Goal: Task Accomplishment & Management: Use online tool/utility

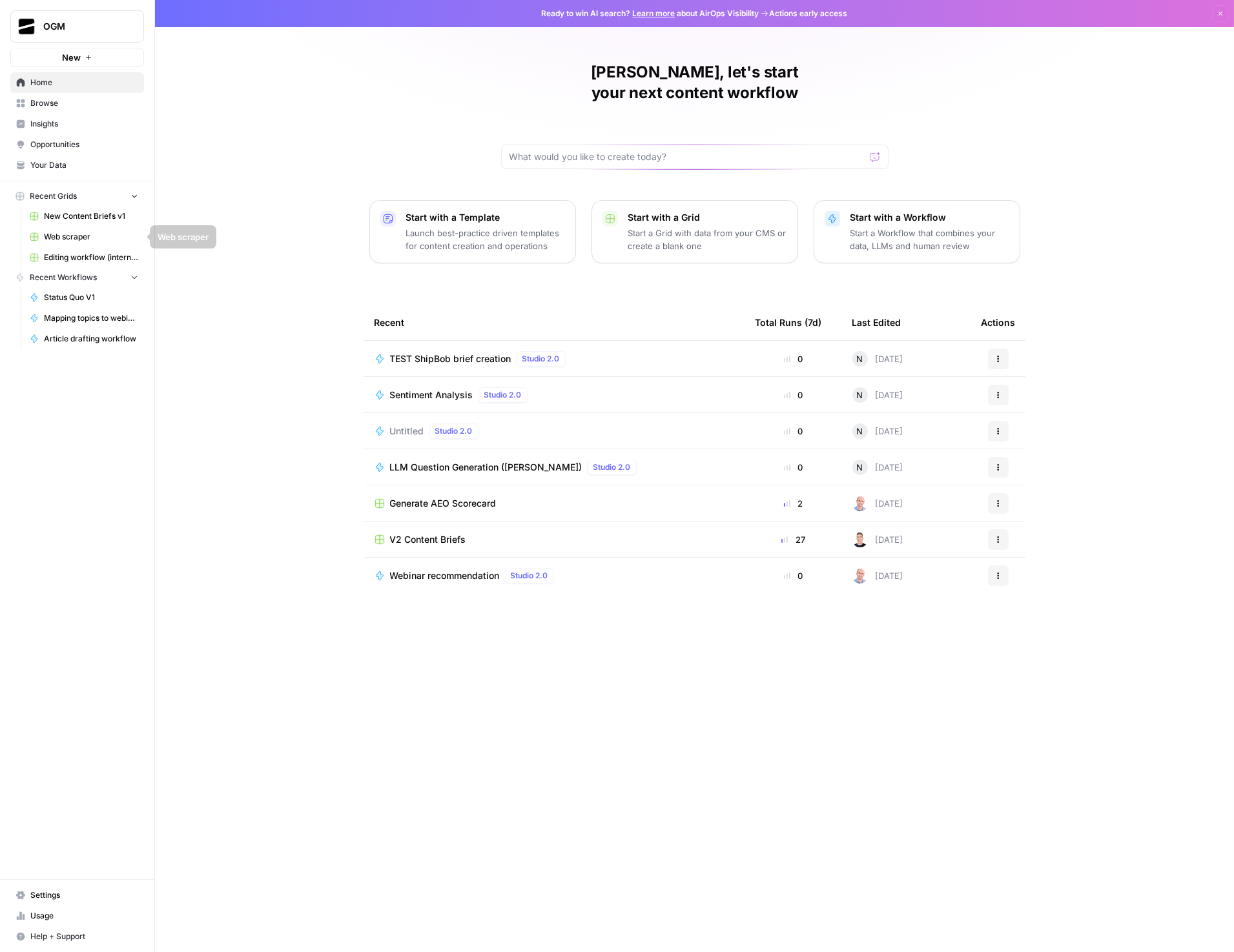
click at [92, 210] on span "New Content Briefs v1" at bounding box center [91, 216] width 95 height 12
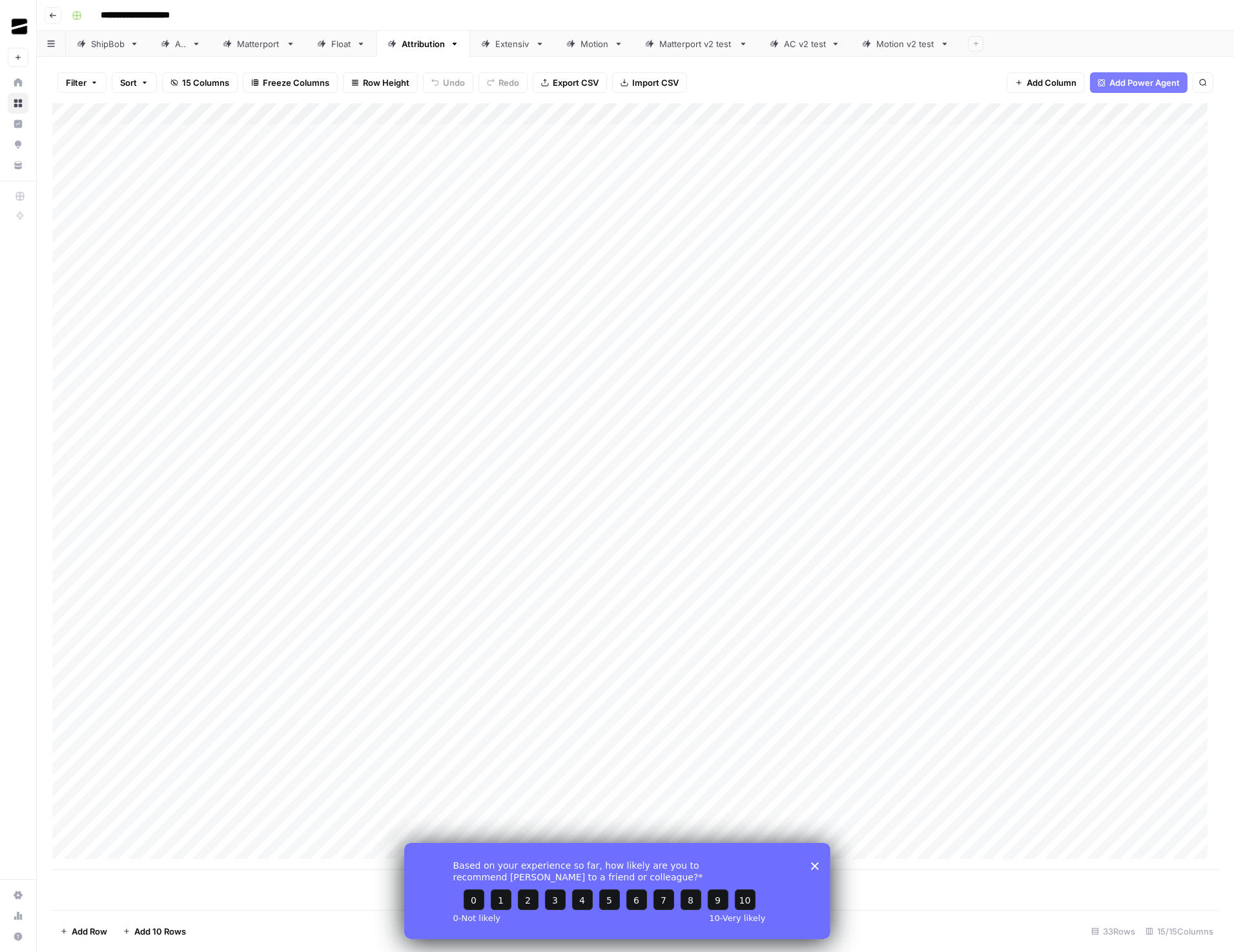
click at [837, 62] on div "Filter Sort 15 Columns Freeze Columns Row Height Undo Redo Export CSV Import CS…" at bounding box center [635, 82] width 1166 height 41
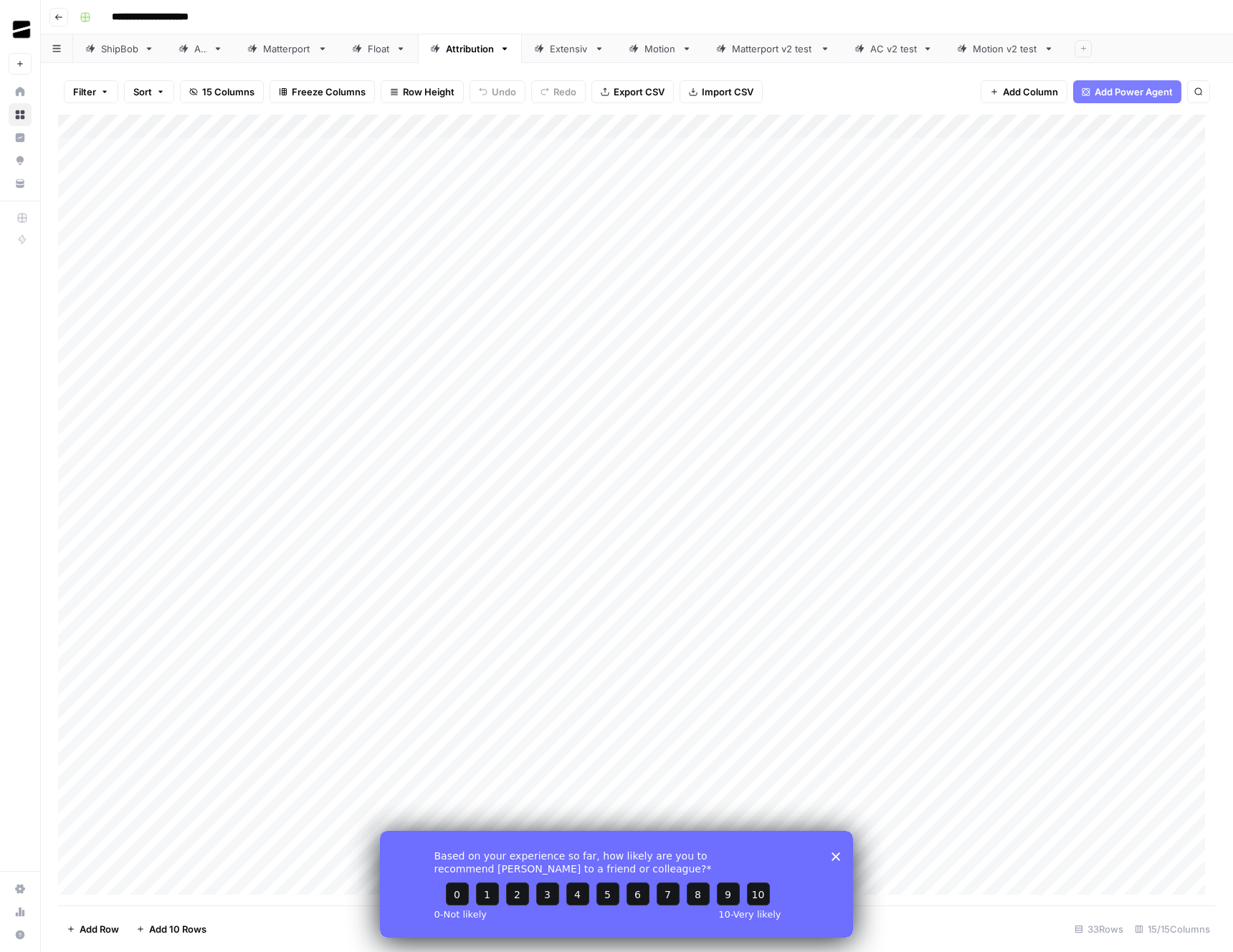
click at [620, 127] on div "Add Column" at bounding box center [636, 510] width 1157 height 791
click at [593, 271] on span "Edit Workflow" at bounding box center [611, 267] width 125 height 15
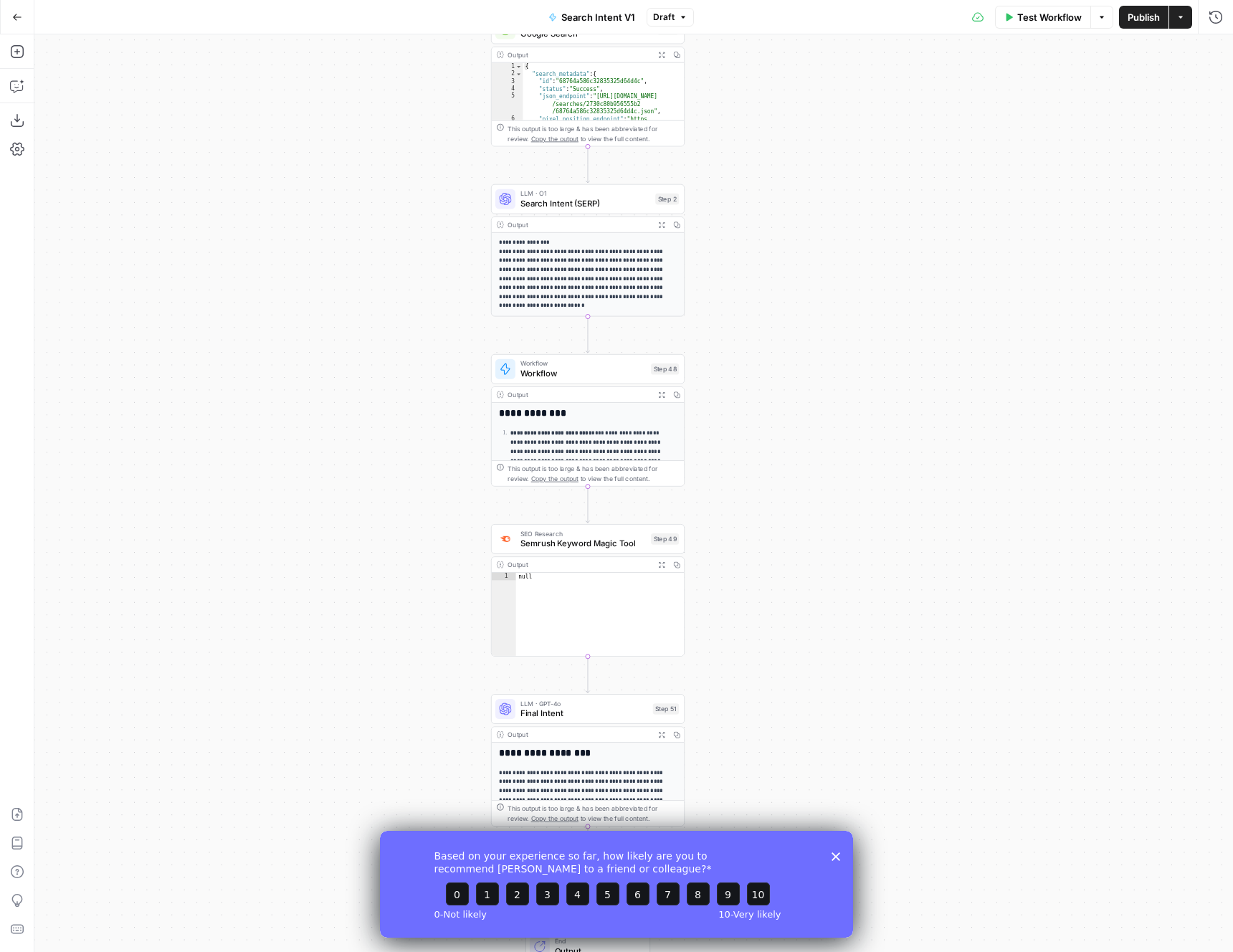
drag, startPoint x: 816, startPoint y: 301, endPoint x: 785, endPoint y: 207, distance: 99.0
click at [785, 207] on div "**********" at bounding box center [634, 493] width 1198 height 917
